Goal: Transaction & Acquisition: Purchase product/service

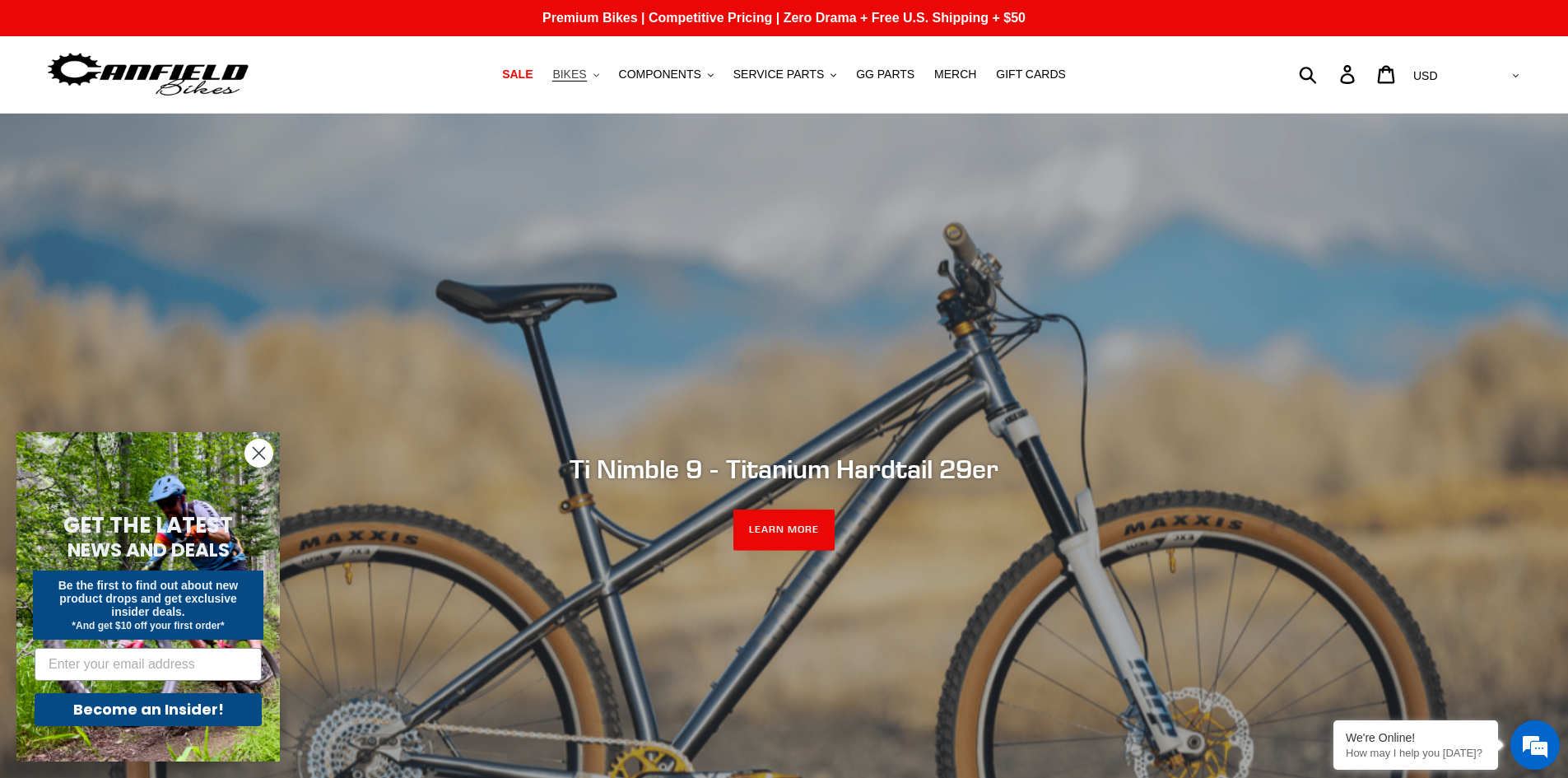
click at [586, 77] on span "BIKES" at bounding box center [569, 74] width 34 height 14
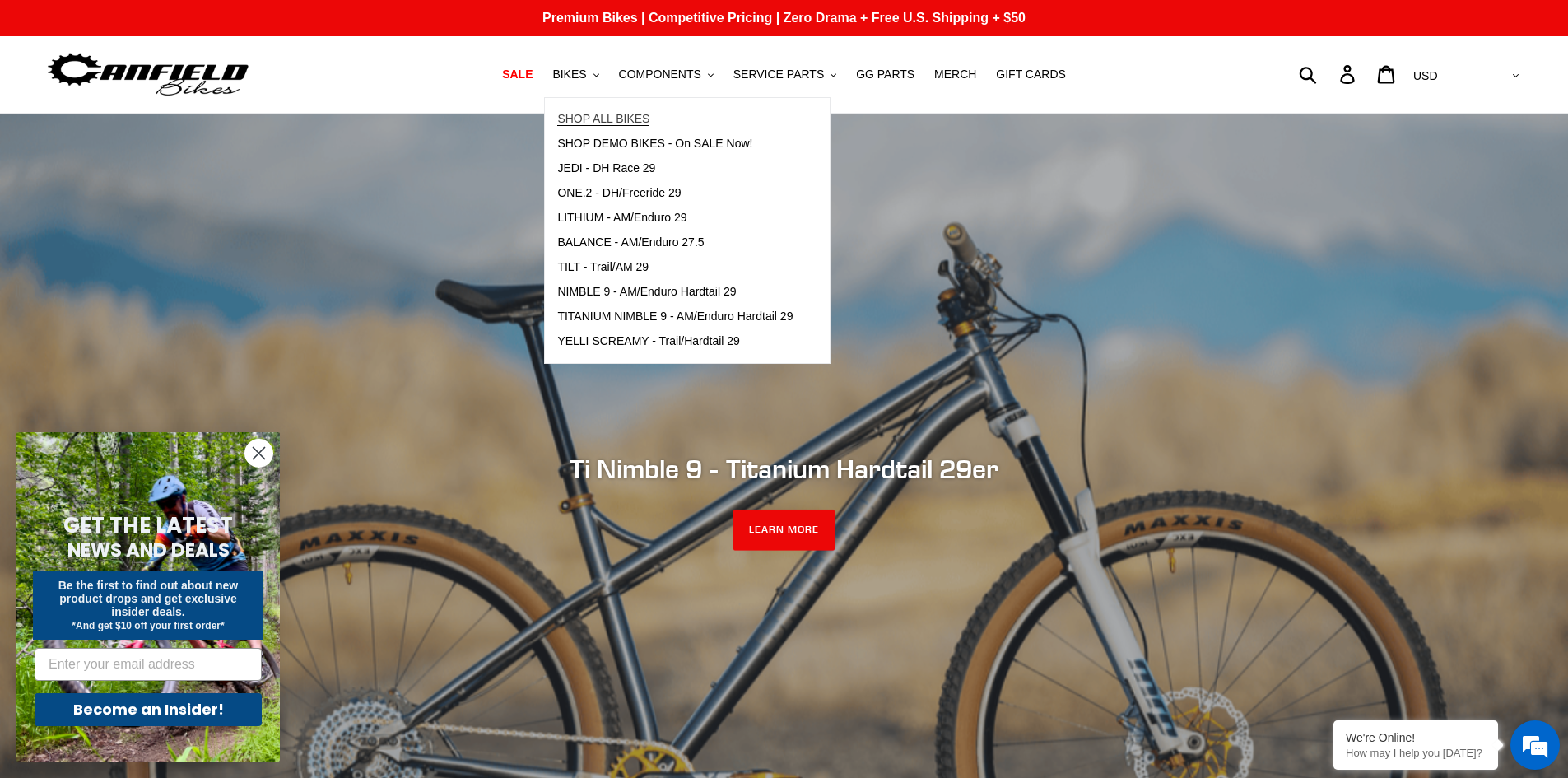
click at [624, 116] on span "SHOP ALL BIKES" at bounding box center [603, 119] width 92 height 14
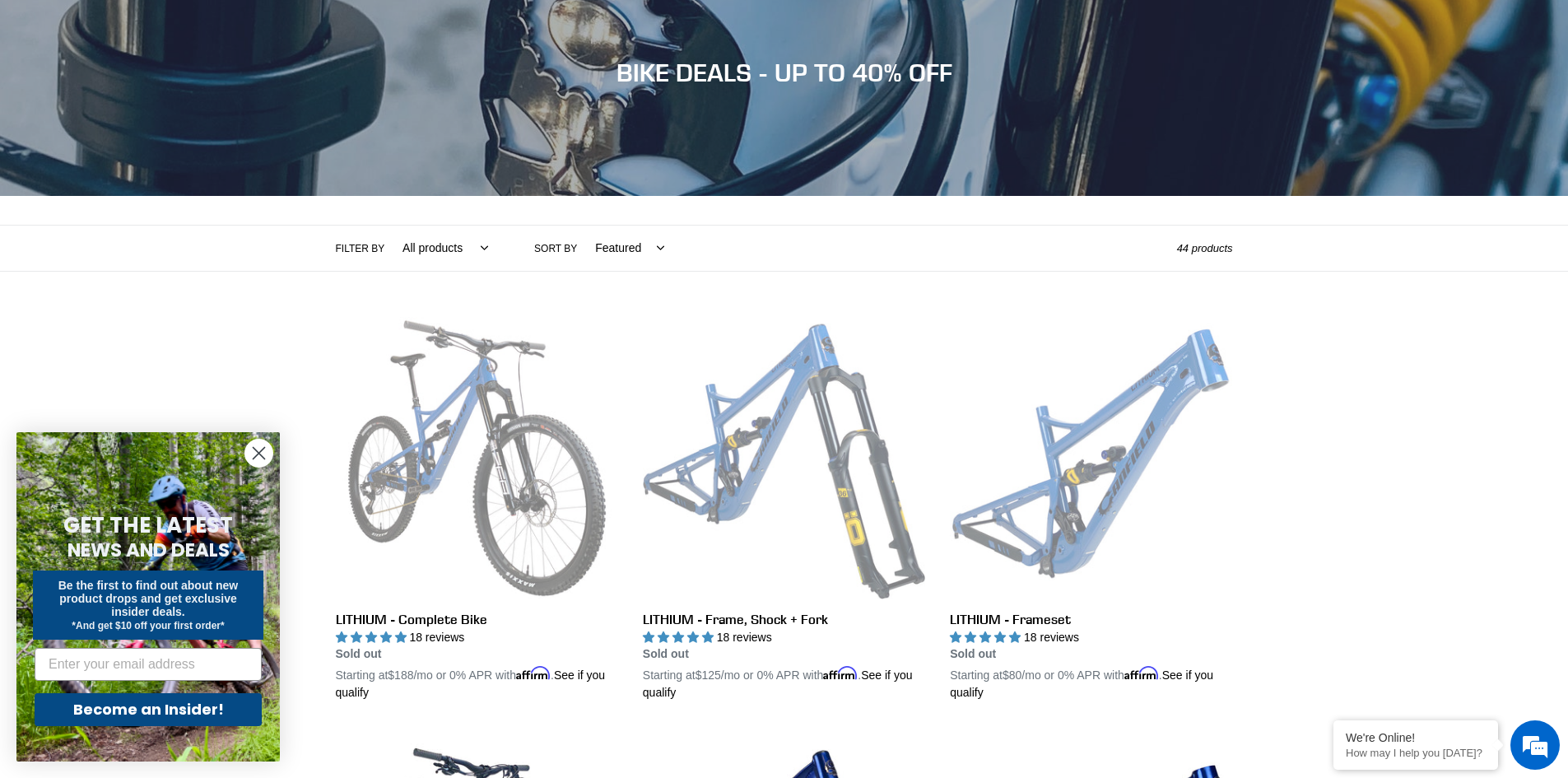
click at [261, 453] on circle "Close dialog" at bounding box center [259, 453] width 27 height 27
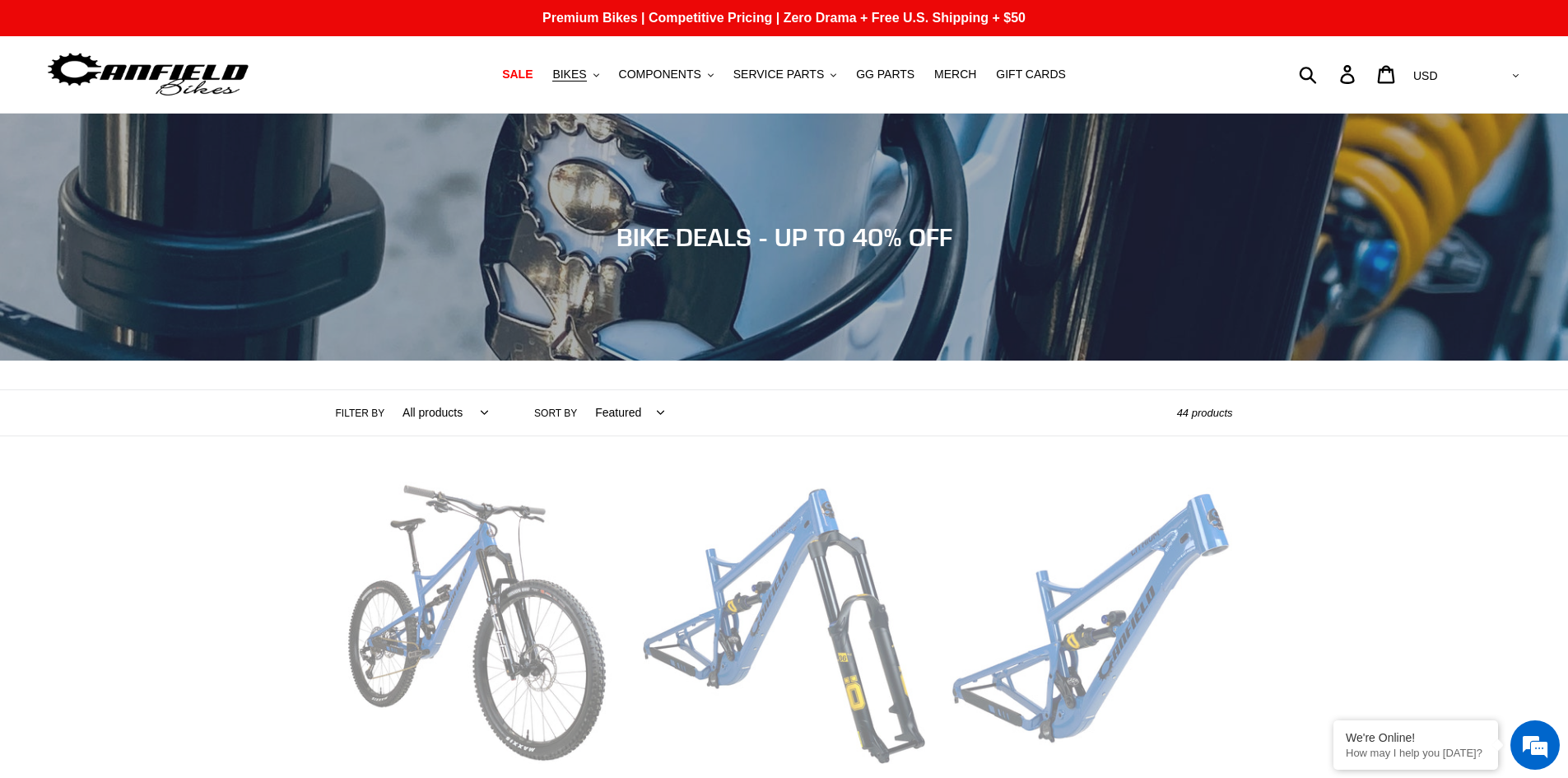
click at [562, 414] on label "Sort by" at bounding box center [556, 413] width 43 height 15
click at [580, 414] on select "Featured Best selling Alphabetically, A-Z Alphabetically, Z-A Price, low to hig…" at bounding box center [625, 412] width 91 height 45
click at [618, 411] on select "Featured Best selling Alphabetically, A-Z Alphabetically, Z-A Price, low to hig…" at bounding box center [625, 412] width 91 height 45
select select "price-ascending"
click at [580, 390] on select "Featured Best selling Alphabetically, A-Z Alphabetically, Z-A Price, low to hig…" at bounding box center [625, 412] width 91 height 45
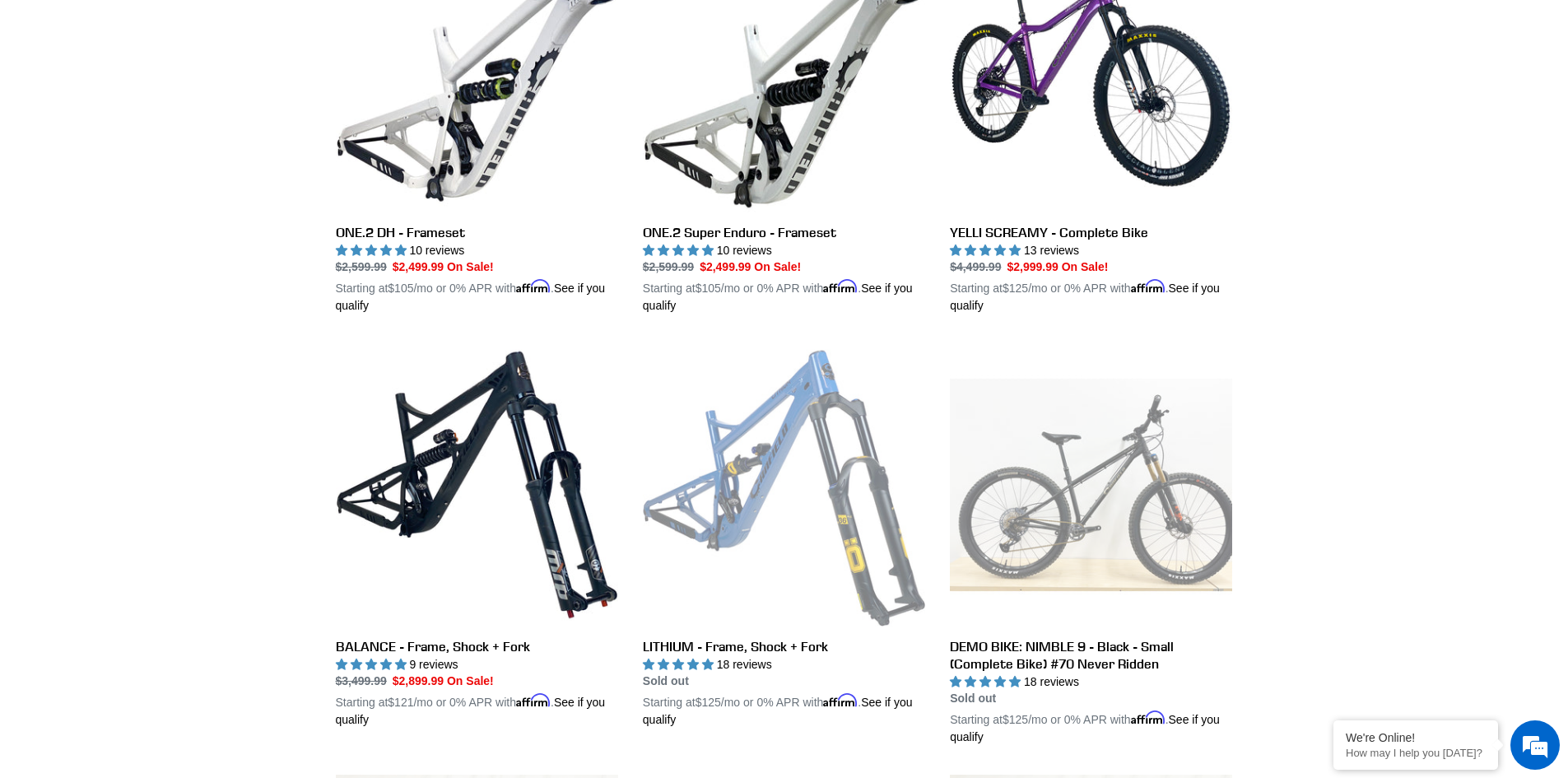
scroll to position [1728, 0]
